Goal: Task Accomplishment & Management: Manage account settings

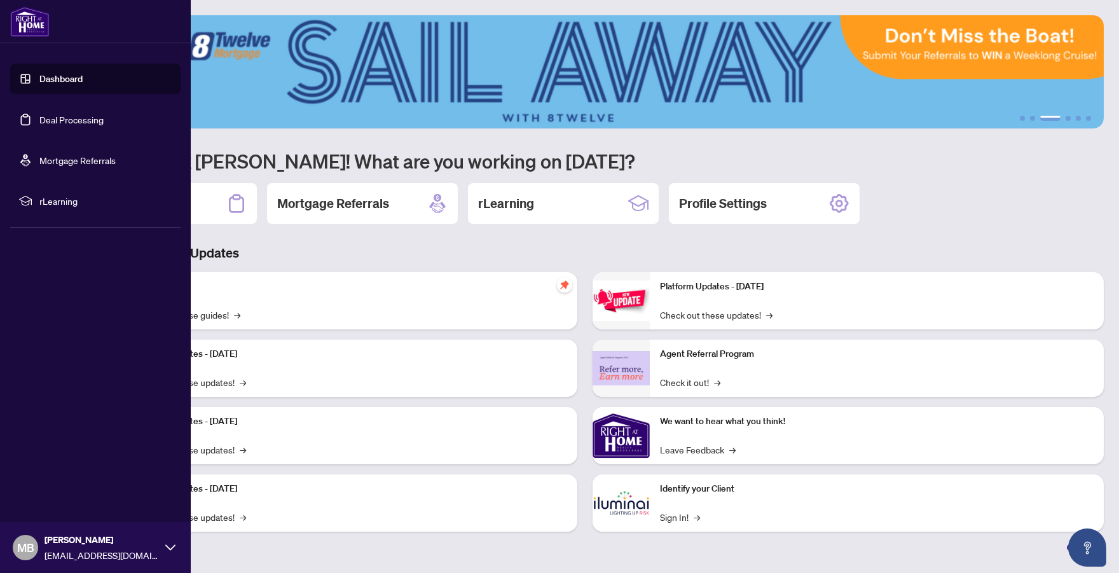
click at [74, 123] on link "Deal Processing" at bounding box center [71, 119] width 64 height 11
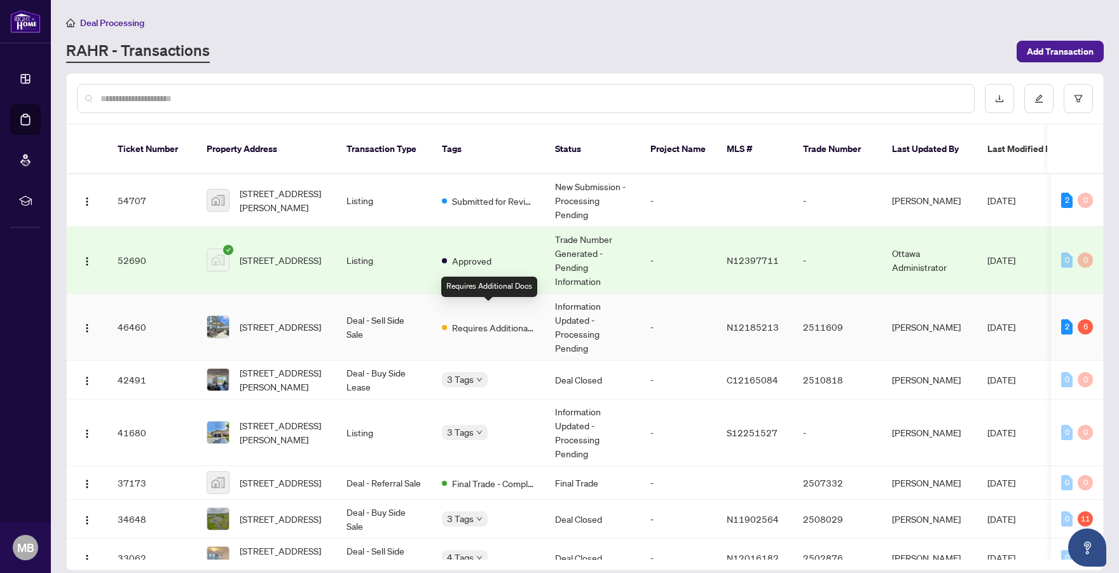
click at [516, 321] on span "Requires Additional Docs" at bounding box center [493, 328] width 83 height 14
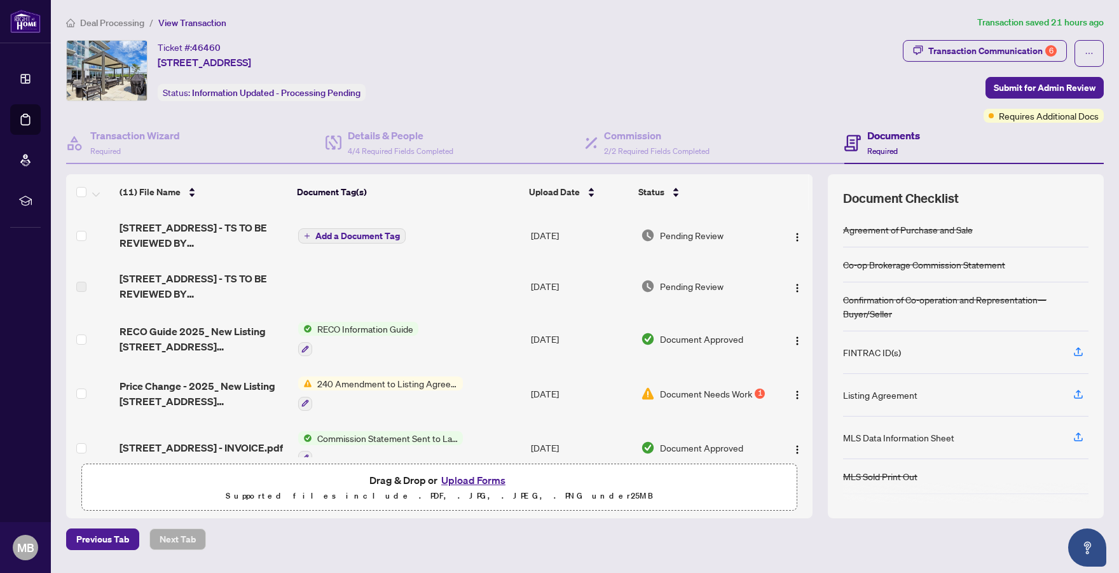
click at [430, 237] on td "Add a Document Tag" at bounding box center [409, 235] width 233 height 51
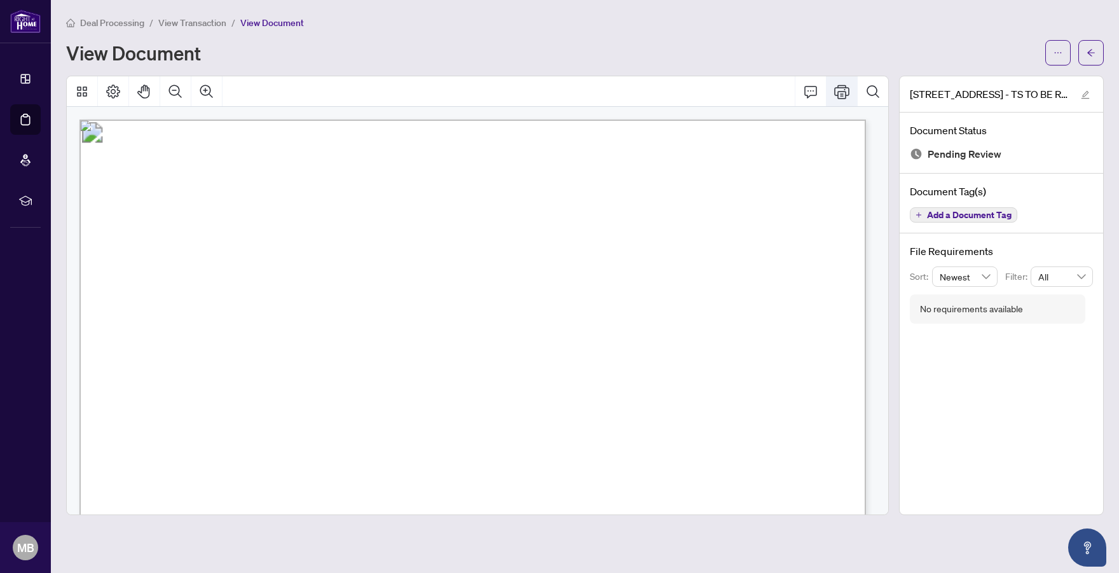
click at [841, 94] on icon "Print" at bounding box center [841, 91] width 15 height 15
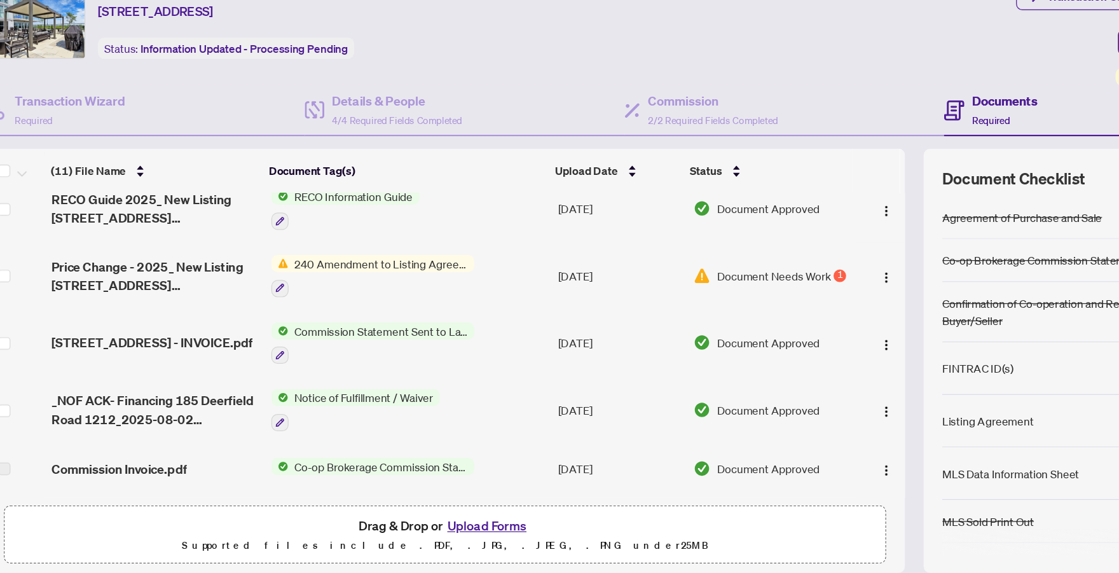
scroll to position [115, 0]
click at [451, 286] on div at bounding box center [380, 287] width 165 height 15
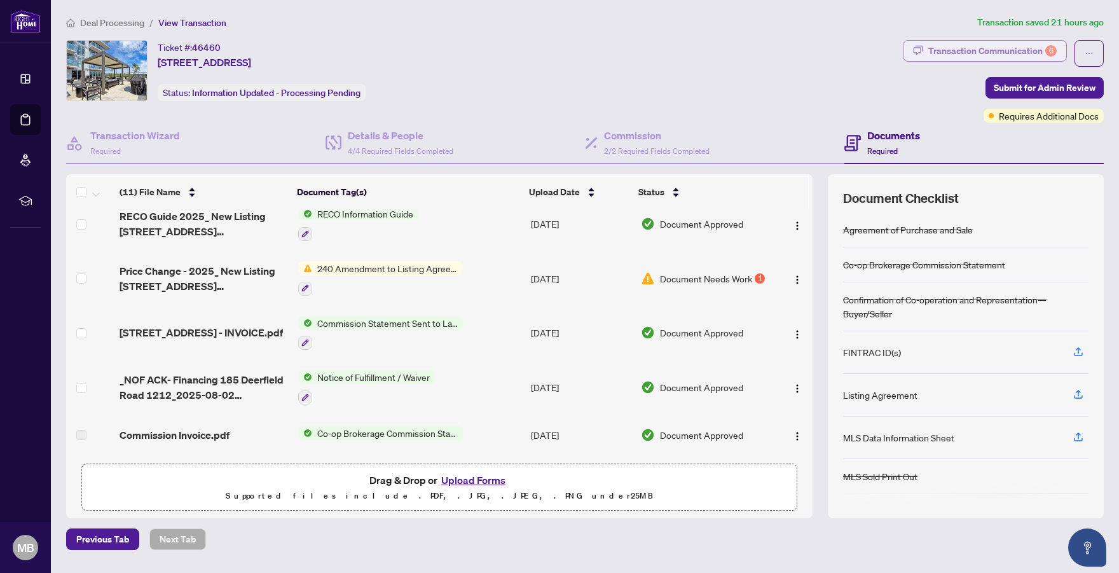
click at [1027, 41] on div "Transaction Communication 6" at bounding box center [992, 51] width 128 height 20
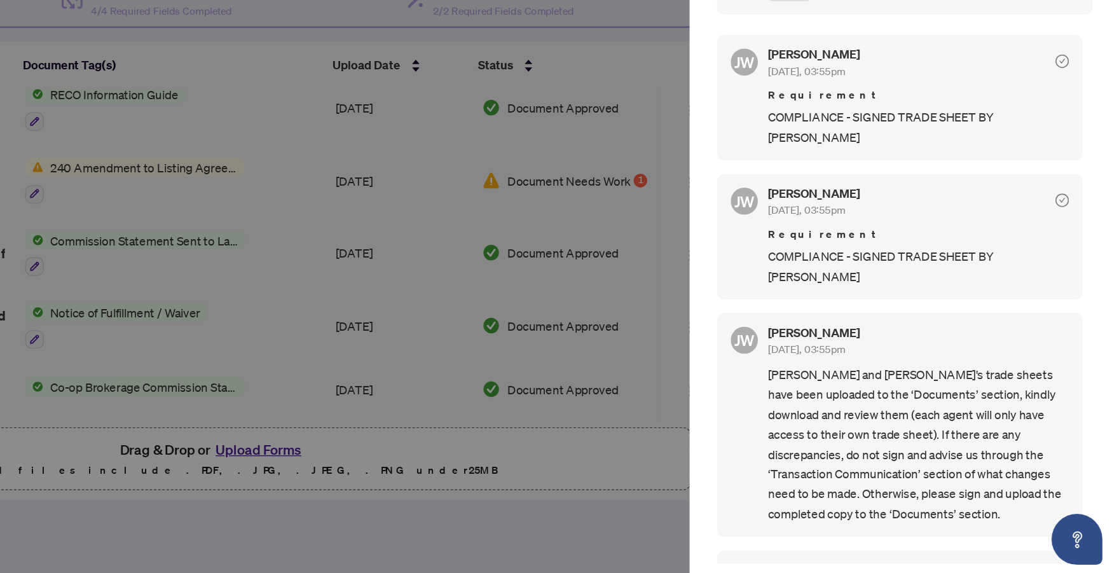
scroll to position [0, 0]
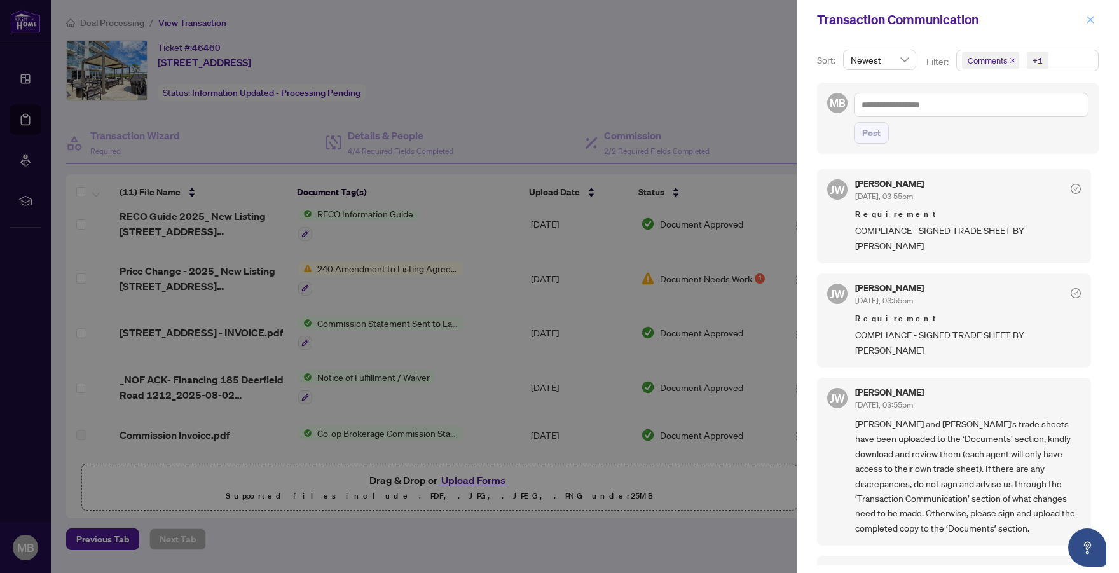
click at [1093, 21] on icon "close" at bounding box center [1090, 19] width 7 height 7
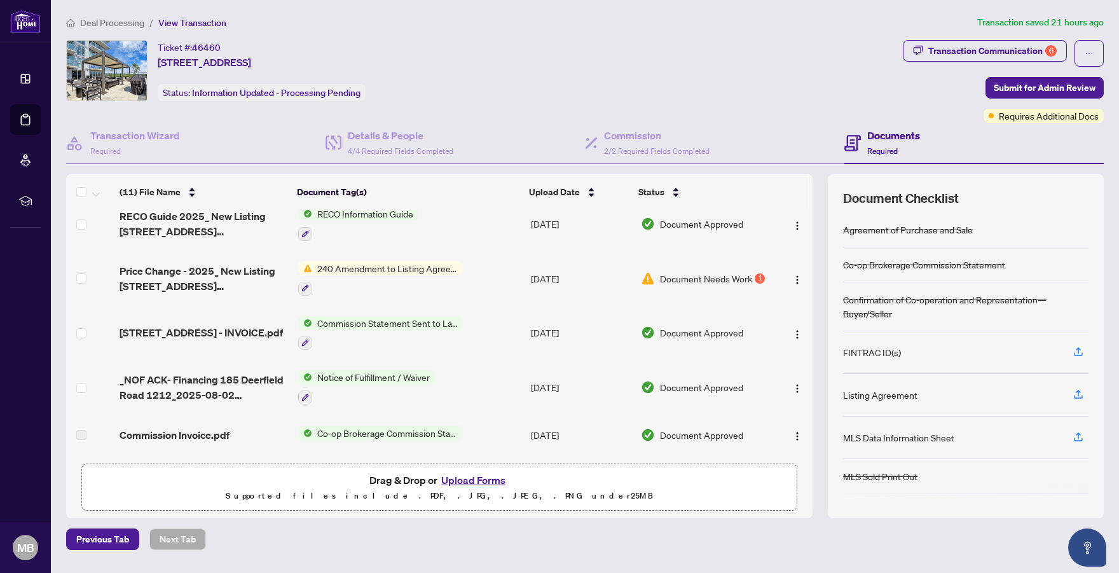
click at [494, 88] on div "Ticket #: 46460 [STREET_ADDRESS] Status: Information Updated - Processing Pendi…" at bounding box center [482, 70] width 832 height 61
